Goal: Task Accomplishment & Management: Use online tool/utility

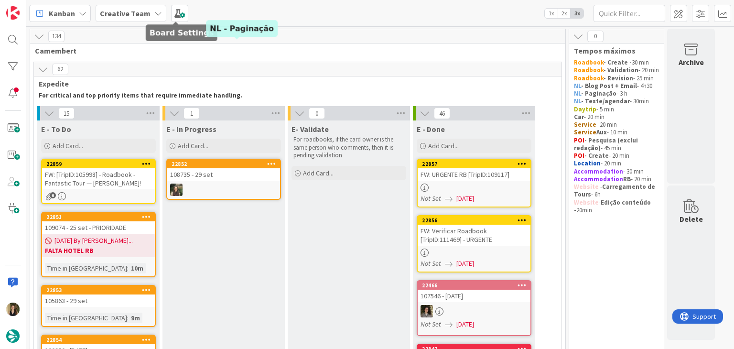
scroll to position [1134, 0]
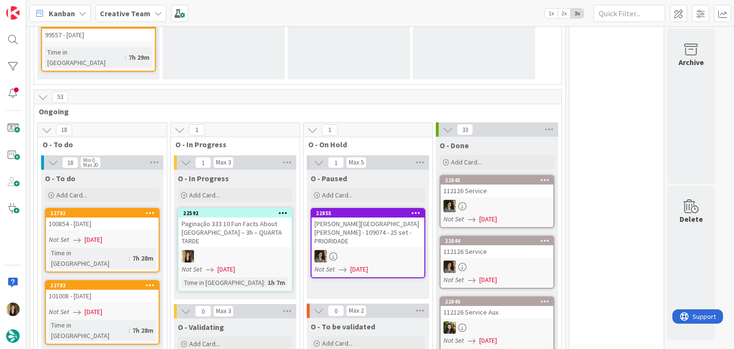
click at [261, 250] on div at bounding box center [235, 256] width 113 height 12
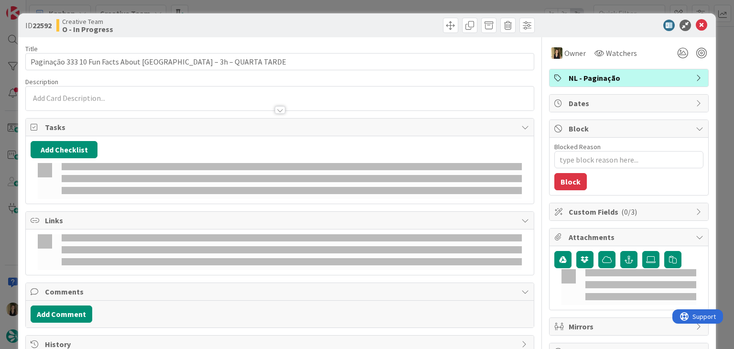
type textarea "x"
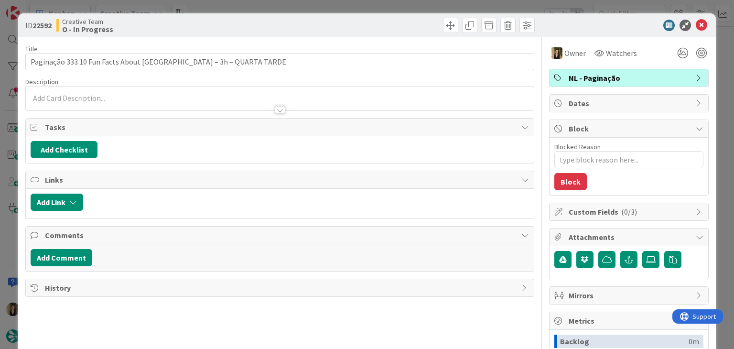
click at [413, 9] on div "ID 22592 Creative Team O - In Progress Title 60 / 128 Paginação 333 10 Fun Fact…" at bounding box center [367, 174] width 734 height 349
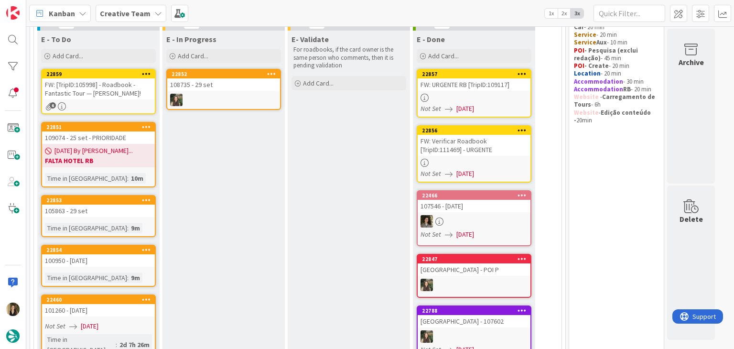
scroll to position [81, 0]
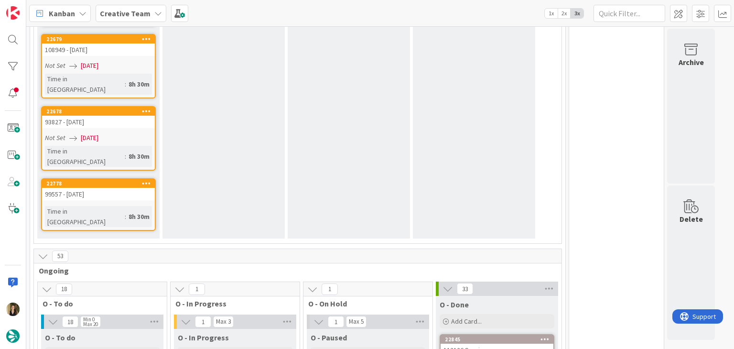
scroll to position [1147, 0]
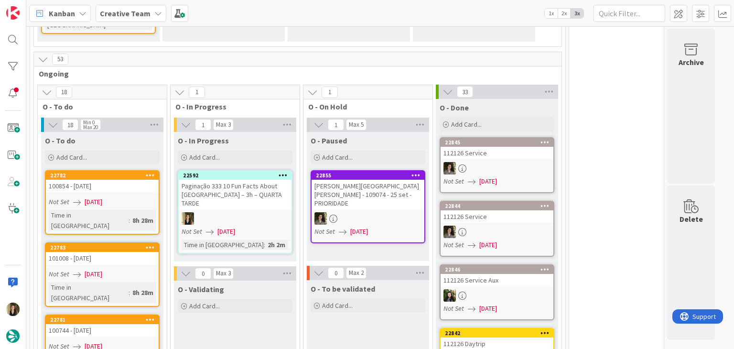
click at [369, 280] on div "O - To be validated Add Card..." at bounding box center [368, 344] width 122 height 129
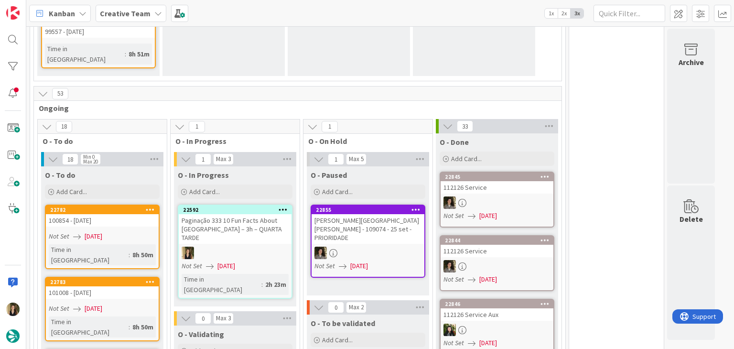
scroll to position [1160, 0]
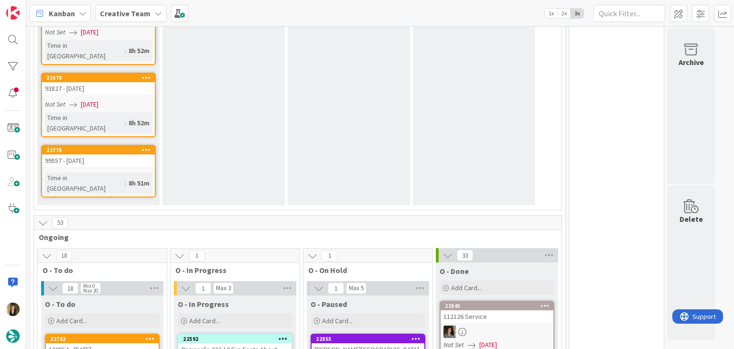
scroll to position [1017, 0]
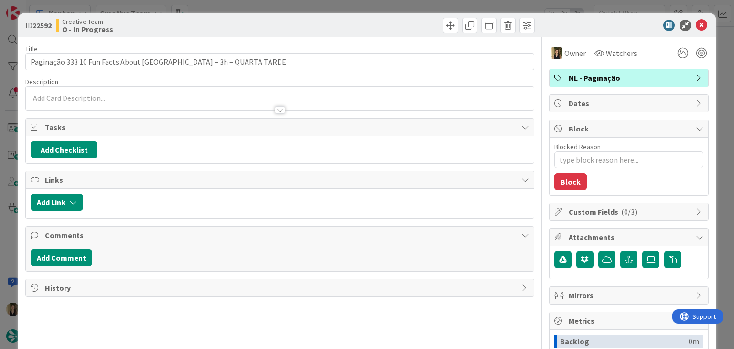
click at [421, 9] on div "ID 22592 Creative Team O - In Progress Title 60 / 128 Paginação 333 10 Fun Fact…" at bounding box center [367, 174] width 734 height 349
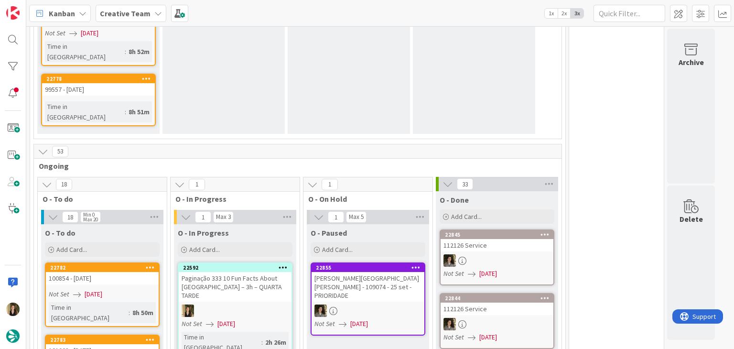
scroll to position [955, 0]
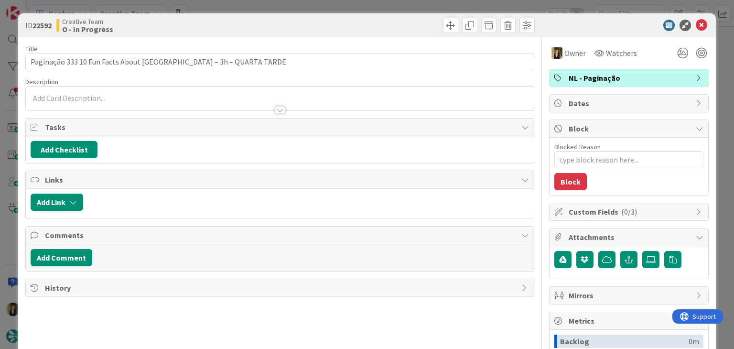
type textarea "x"
click at [378, 6] on div "ID 22592 Creative Team O - In Progress Title 60 / 128 Paginação 333 10 Fun Fact…" at bounding box center [367, 174] width 734 height 349
